Goal: Transaction & Acquisition: Download file/media

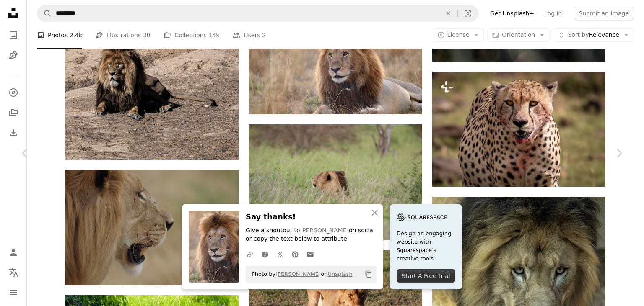
scroll to position [66265, 0]
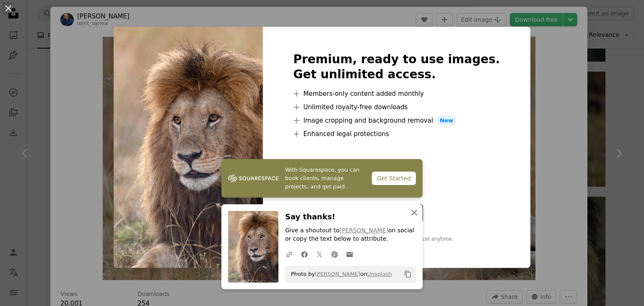
click at [413, 210] on icon "An X shape" at bounding box center [414, 213] width 10 height 10
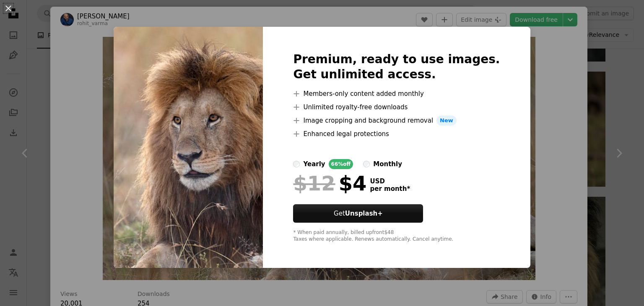
drag, startPoint x: 501, startPoint y: 197, endPoint x: 544, endPoint y: 181, distance: 45.8
click at [503, 195] on div "Premium, ready to use images. Get unlimited access. A plus sign Members-only co…" at bounding box center [396, 147] width 267 height 241
drag, startPoint x: 542, startPoint y: 177, endPoint x: 508, endPoint y: 187, distance: 35.3
click at [542, 177] on div "An X shape Premium, ready to use images. Get unlimited access. A plus sign Memb…" at bounding box center [322, 153] width 644 height 306
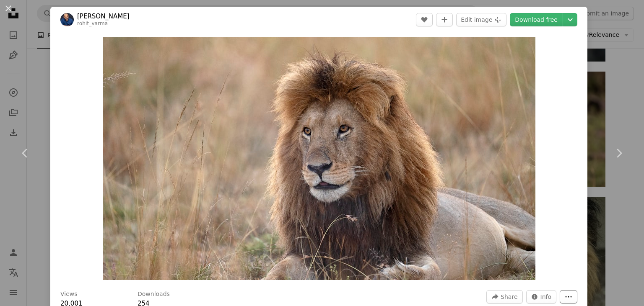
click at [571, 297] on icon "More Actions" at bounding box center [568, 297] width 8 height 8
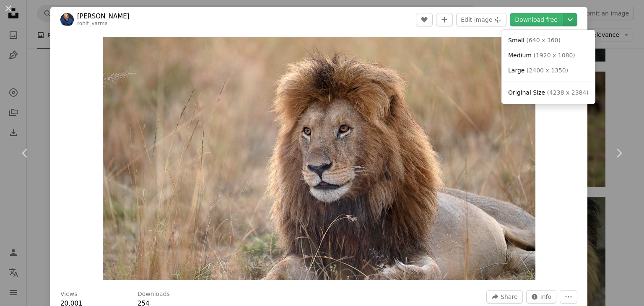
click at [575, 19] on icon "Chevron down" at bounding box center [569, 20] width 13 height 10
click at [521, 67] on span "Large" at bounding box center [516, 70] width 16 height 7
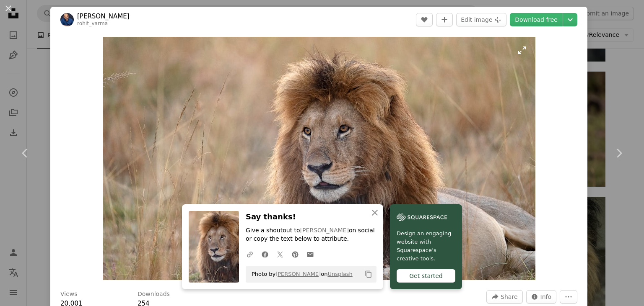
click at [276, 113] on img "Zoom in on this image" at bounding box center [319, 158] width 432 height 243
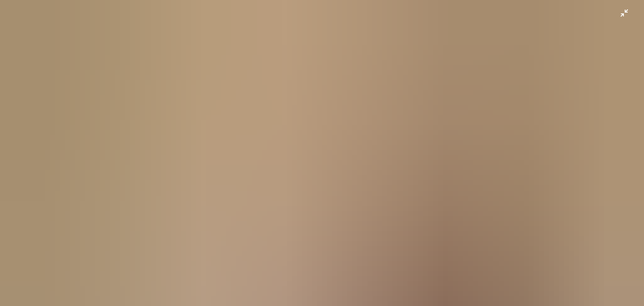
scroll to position [28, 0]
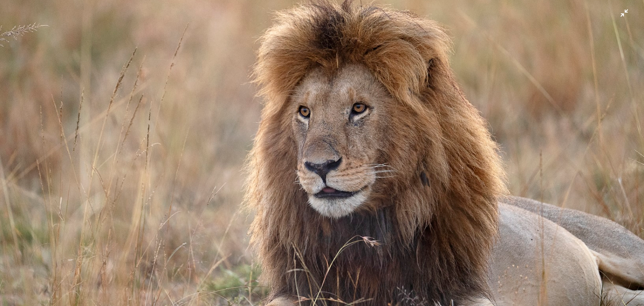
drag, startPoint x: 323, startPoint y: 108, endPoint x: 322, endPoint y: 103, distance: 5.5
